Goal: Task Accomplishment & Management: Manage account settings

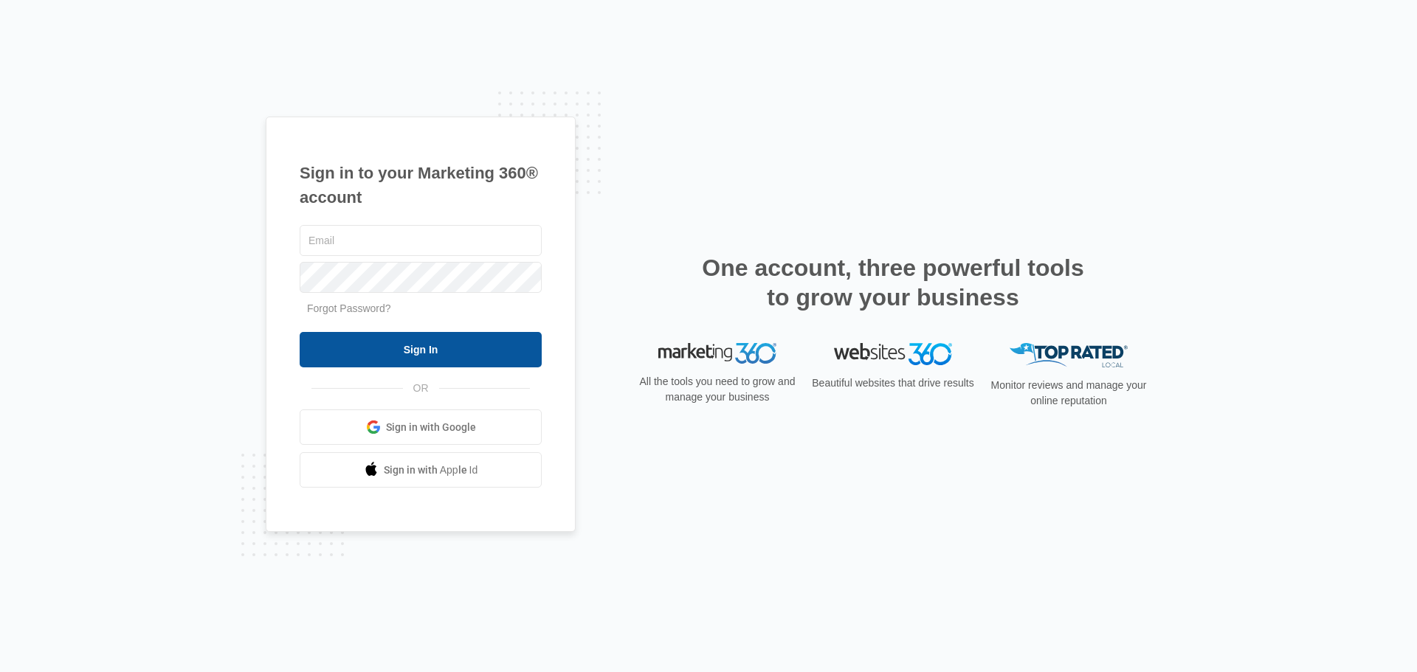
type input "[EMAIL_ADDRESS][DOMAIN_NAME]"
click at [404, 348] on input "Sign In" at bounding box center [421, 349] width 242 height 35
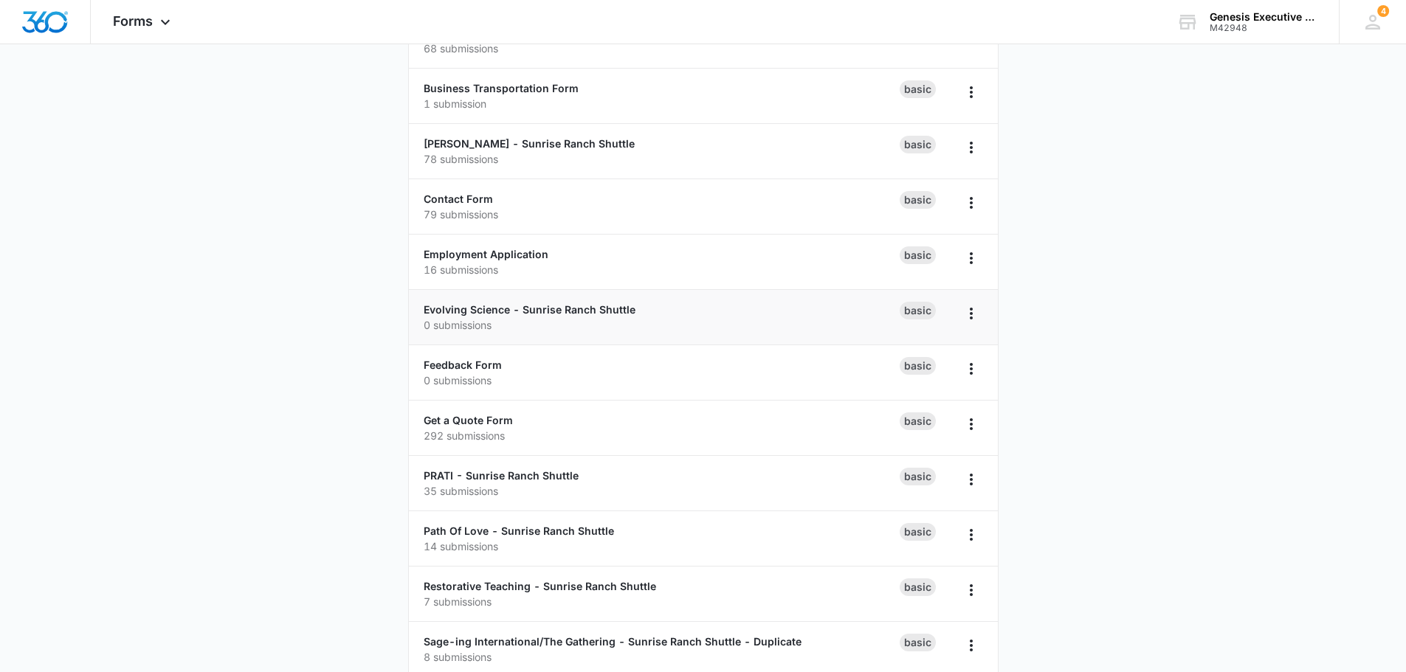
scroll to position [345, 0]
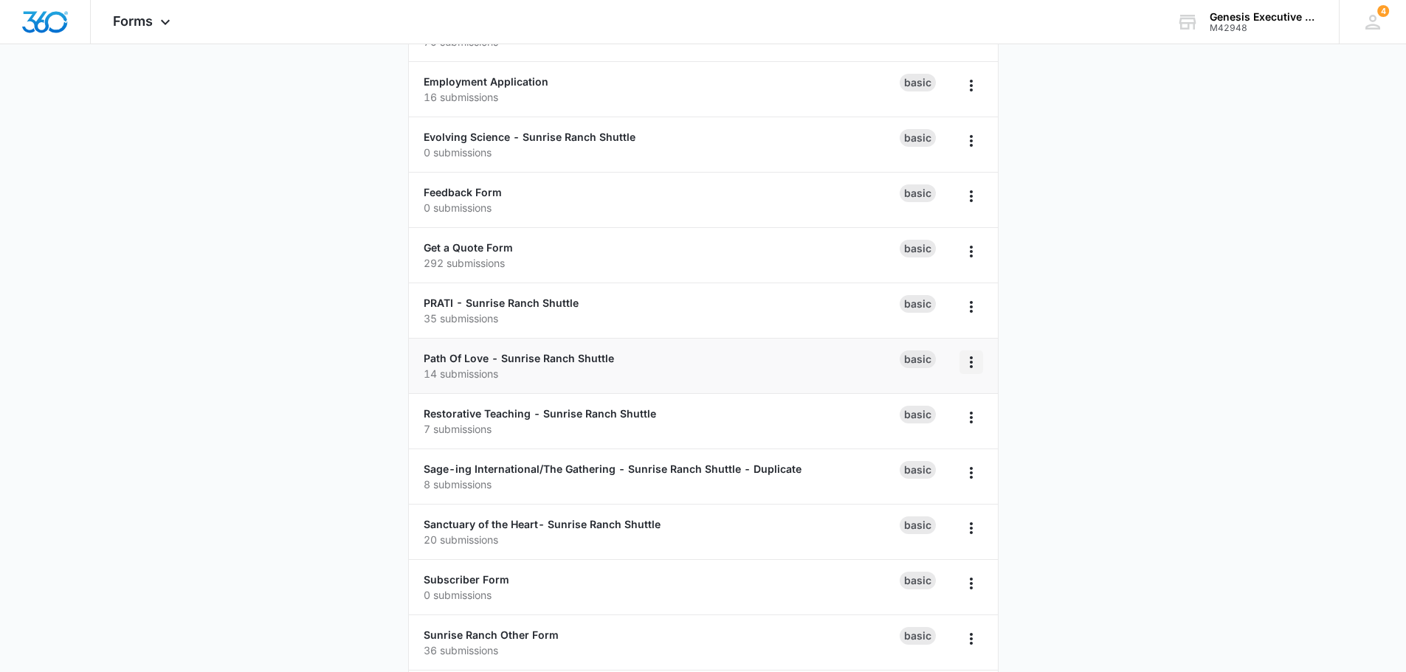
click at [969, 359] on icon "Overflow Menu" at bounding box center [971, 363] width 18 height 18
click at [579, 361] on link "Path Of Love - Sunrise Ranch Shuttle" at bounding box center [519, 358] width 190 height 13
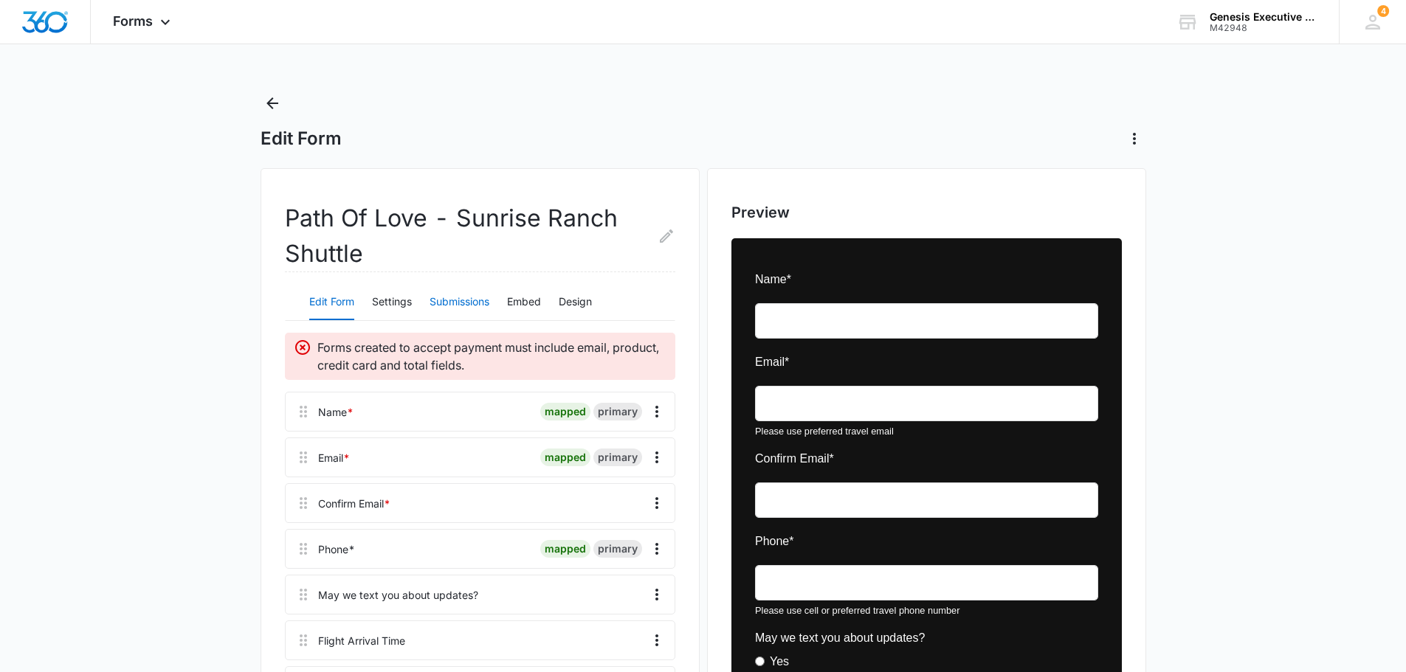
click at [464, 304] on button "Submissions" at bounding box center [460, 302] width 60 height 35
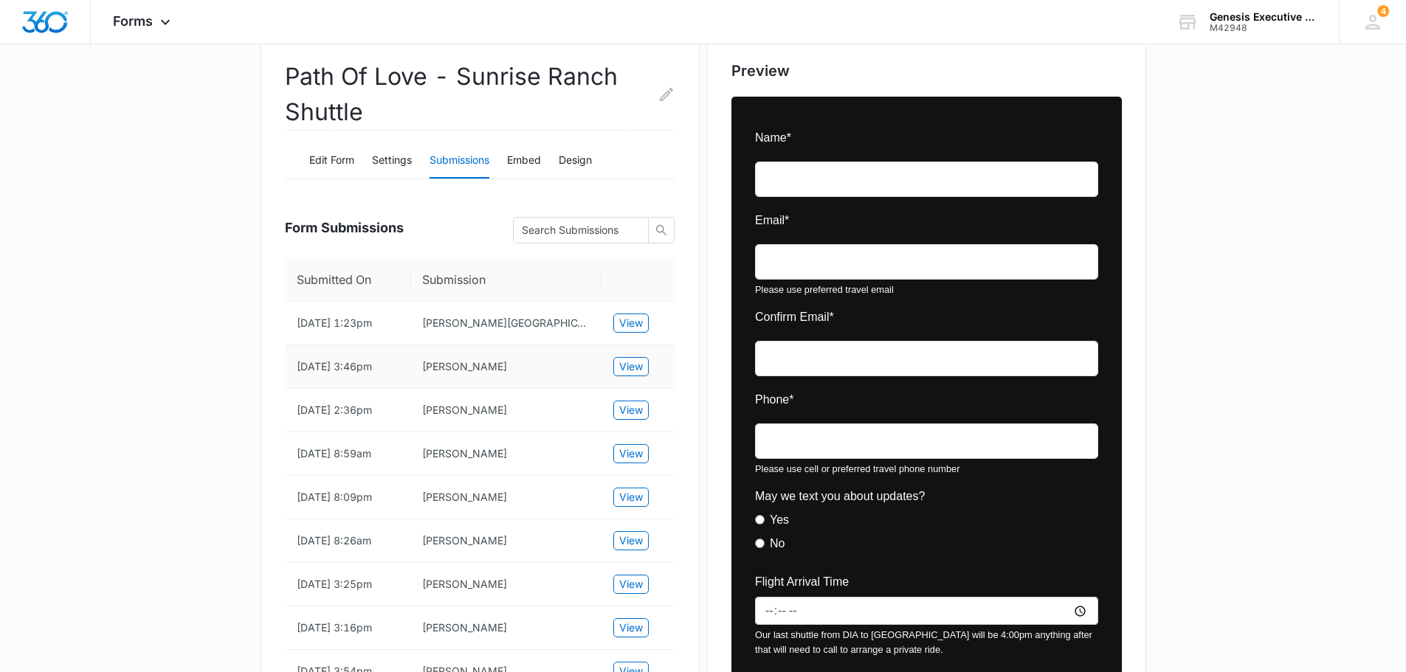
scroll to position [172, 0]
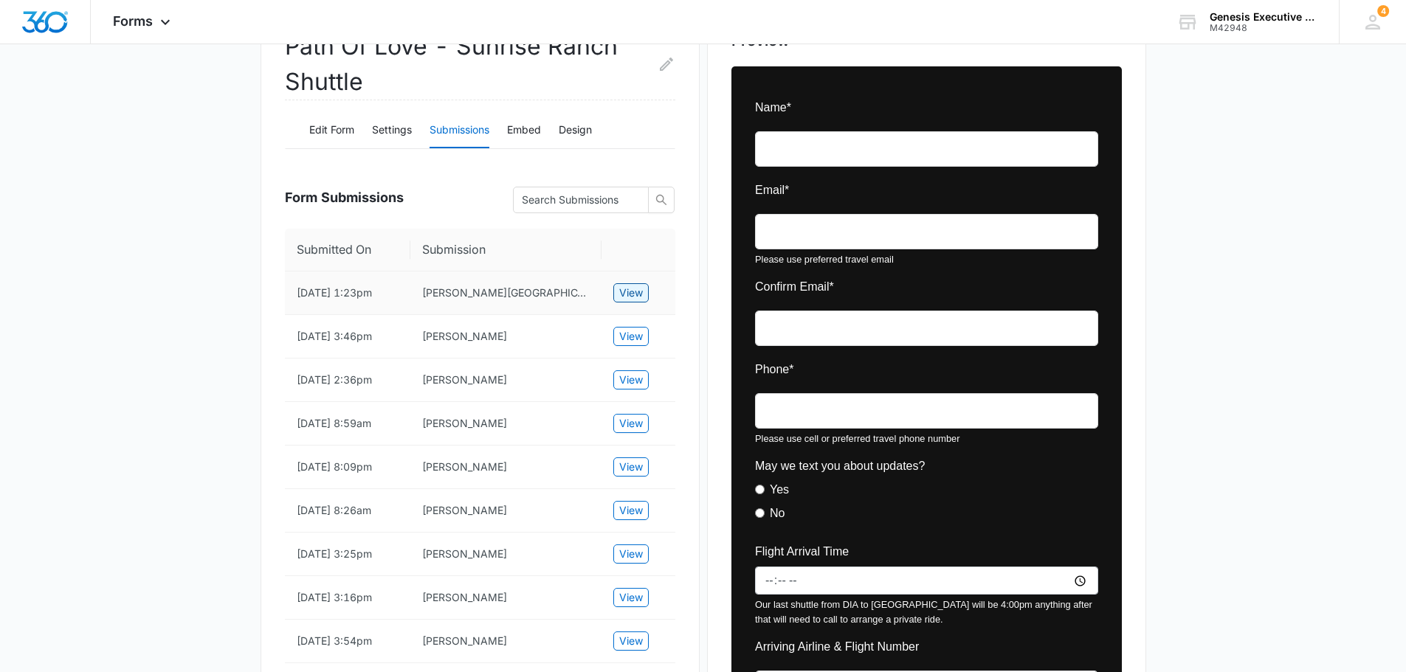
click at [634, 296] on span "View" at bounding box center [631, 293] width 24 height 16
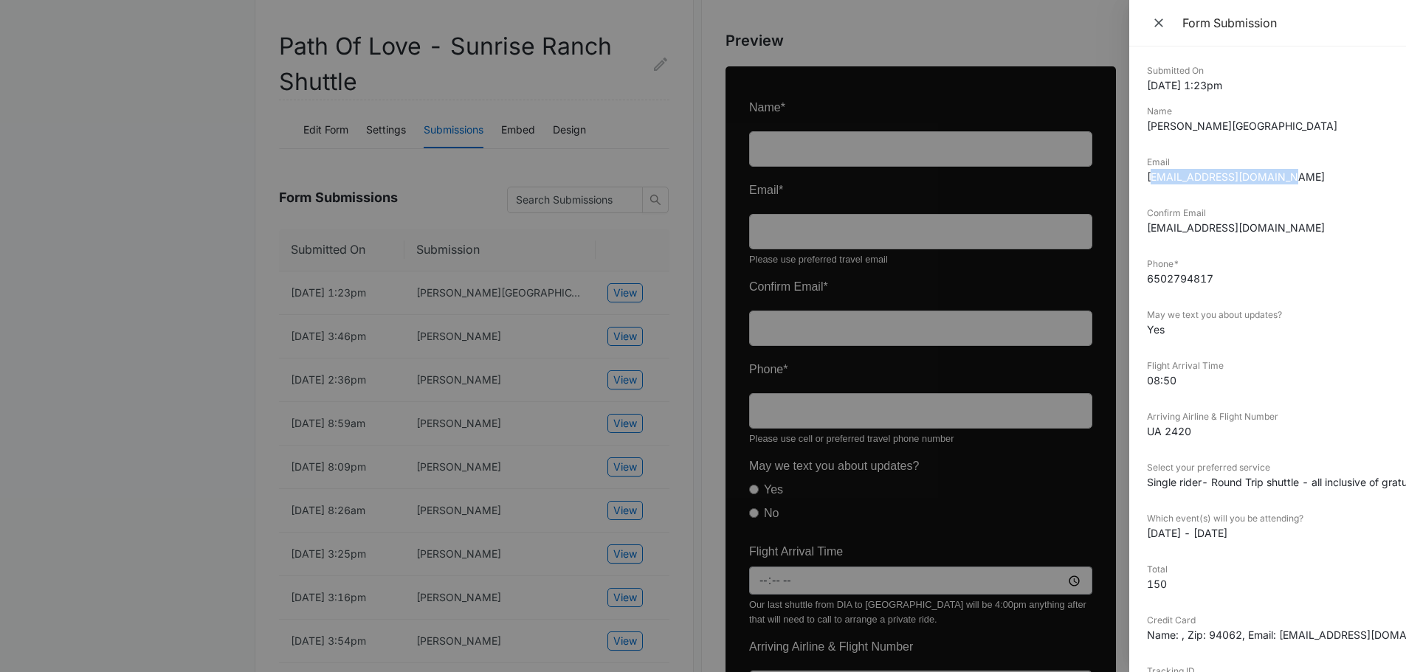
drag, startPoint x: 1150, startPoint y: 178, endPoint x: 1340, endPoint y: 173, distance: 189.7
click at [1340, 173] on dd "[EMAIL_ADDRESS][DOMAIN_NAME]" at bounding box center [1267, 177] width 241 height 16
drag, startPoint x: 1140, startPoint y: 176, endPoint x: 1289, endPoint y: 176, distance: 148.4
click at [1305, 178] on div "Submitted On [DATE] 1:23pm Name [PERSON_NAME] Email [EMAIL_ADDRESS][DOMAIN_NAME…" at bounding box center [1267, 360] width 277 height 626
copy dd "[EMAIL_ADDRESS][DOMAIN_NAME]"
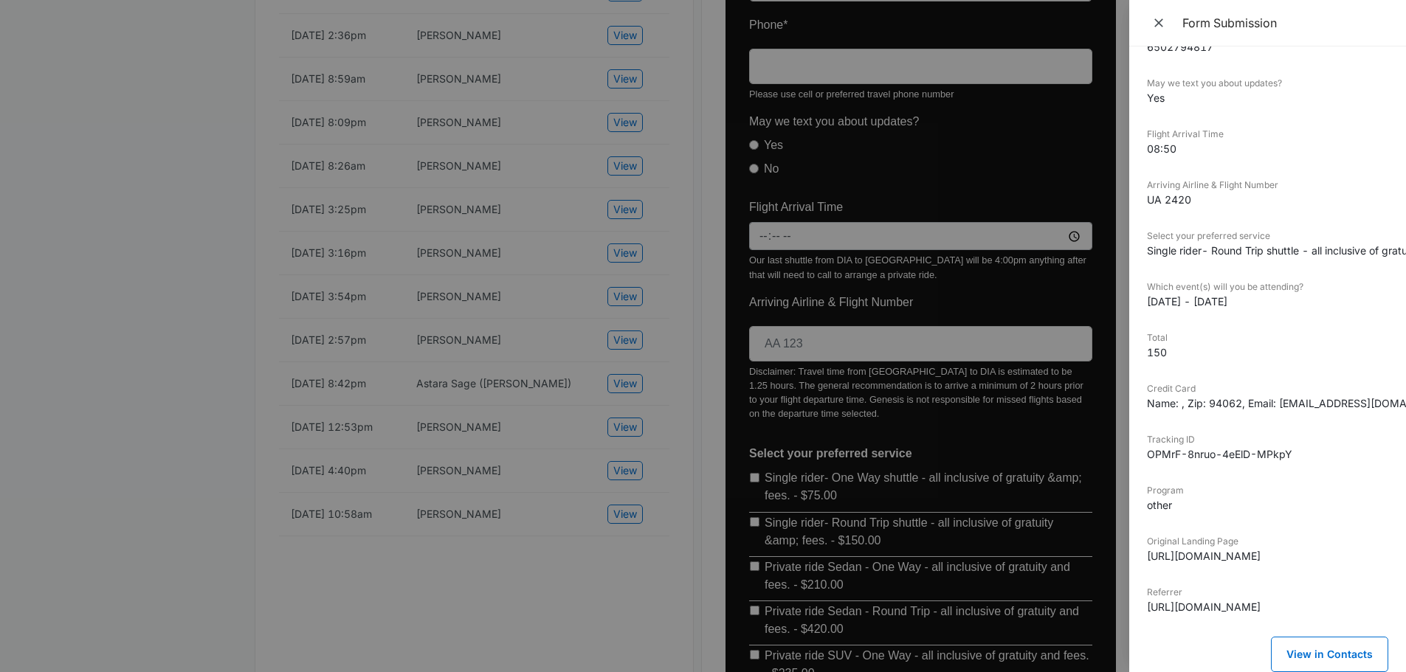
scroll to position [0, 0]
